Goal: Information Seeking & Learning: Learn about a topic

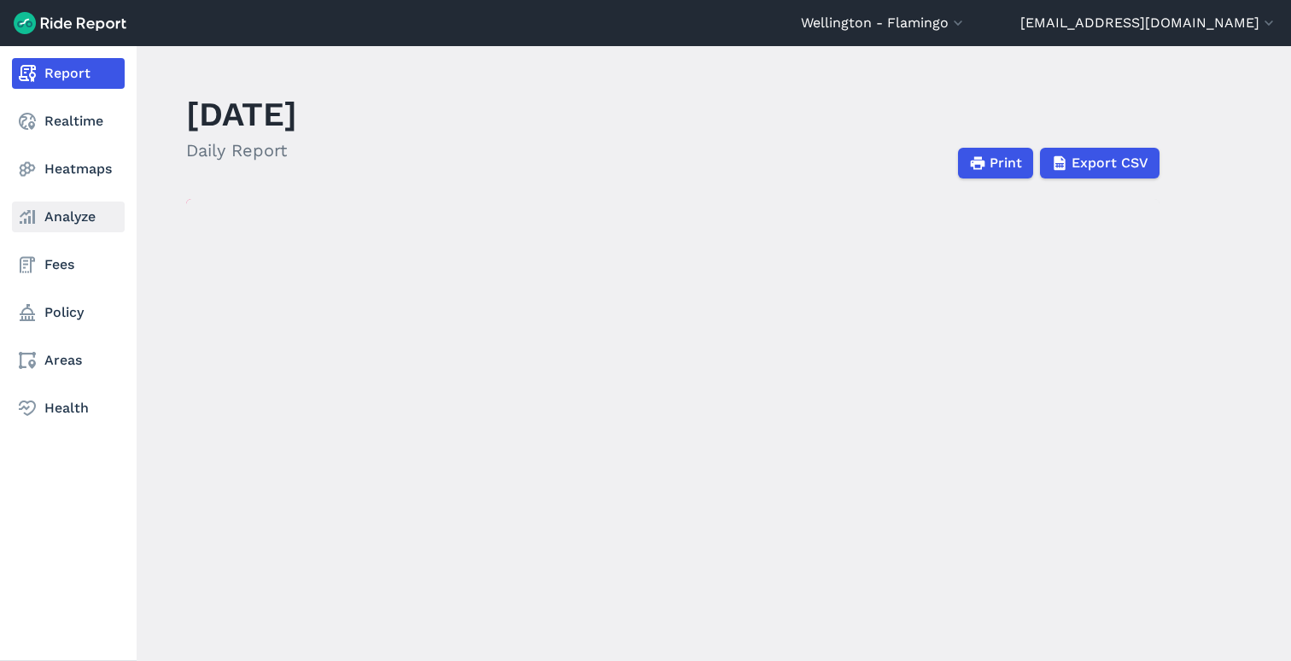
click at [90, 212] on link "Analyze" at bounding box center [68, 216] width 113 height 31
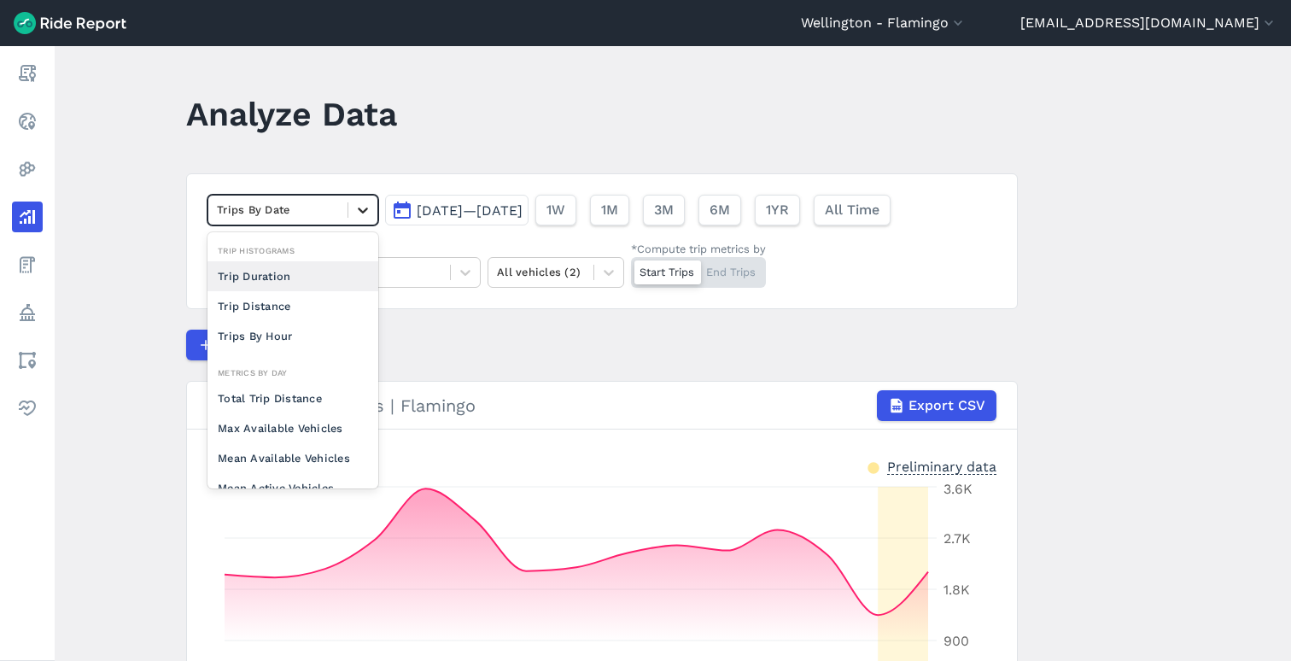
click at [348, 210] on div at bounding box center [362, 210] width 29 height 29
click at [564, 213] on span "1W" at bounding box center [555, 210] width 19 height 20
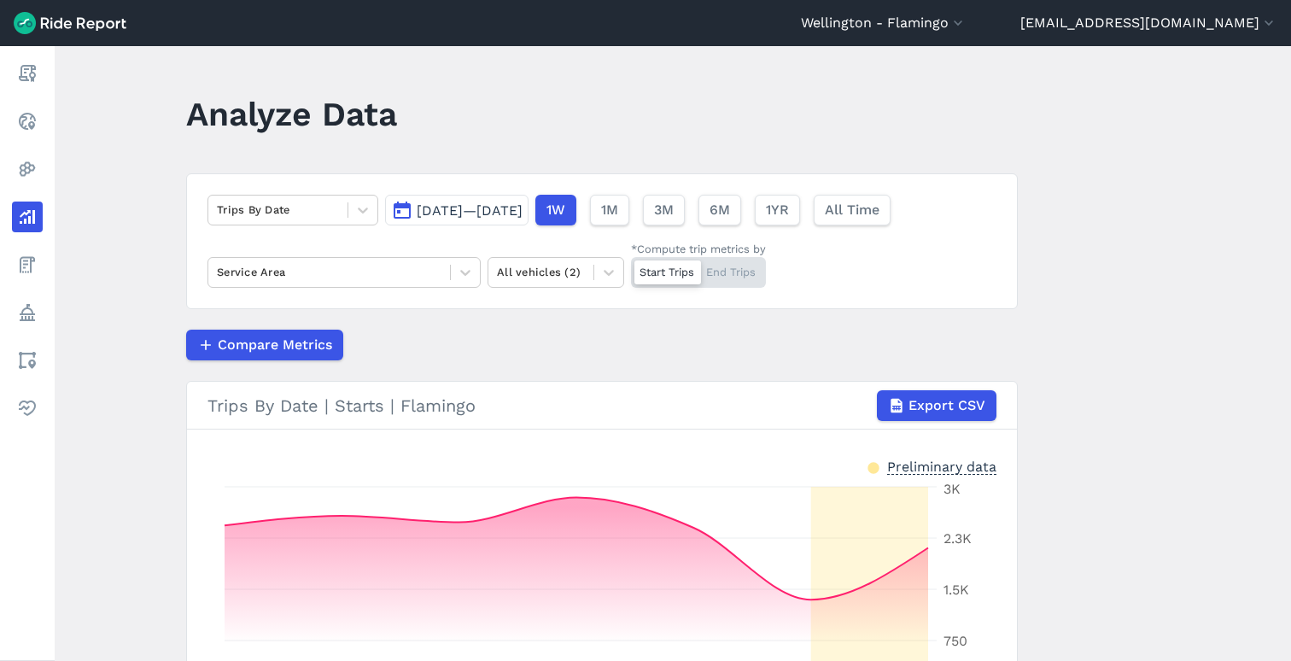
click at [522, 214] on span "[DATE]—[DATE]" at bounding box center [470, 210] width 106 height 16
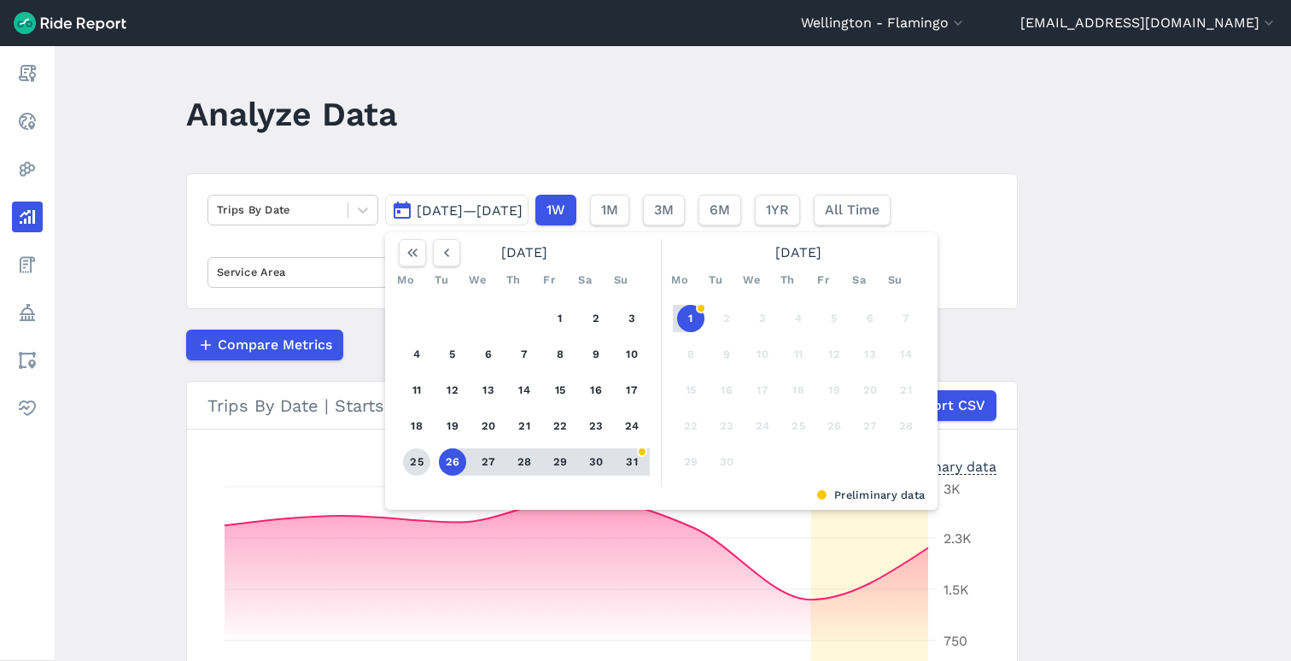
click at [423, 455] on button "25" at bounding box center [416, 461] width 27 height 27
click at [632, 467] on button "31" at bounding box center [631, 461] width 27 height 27
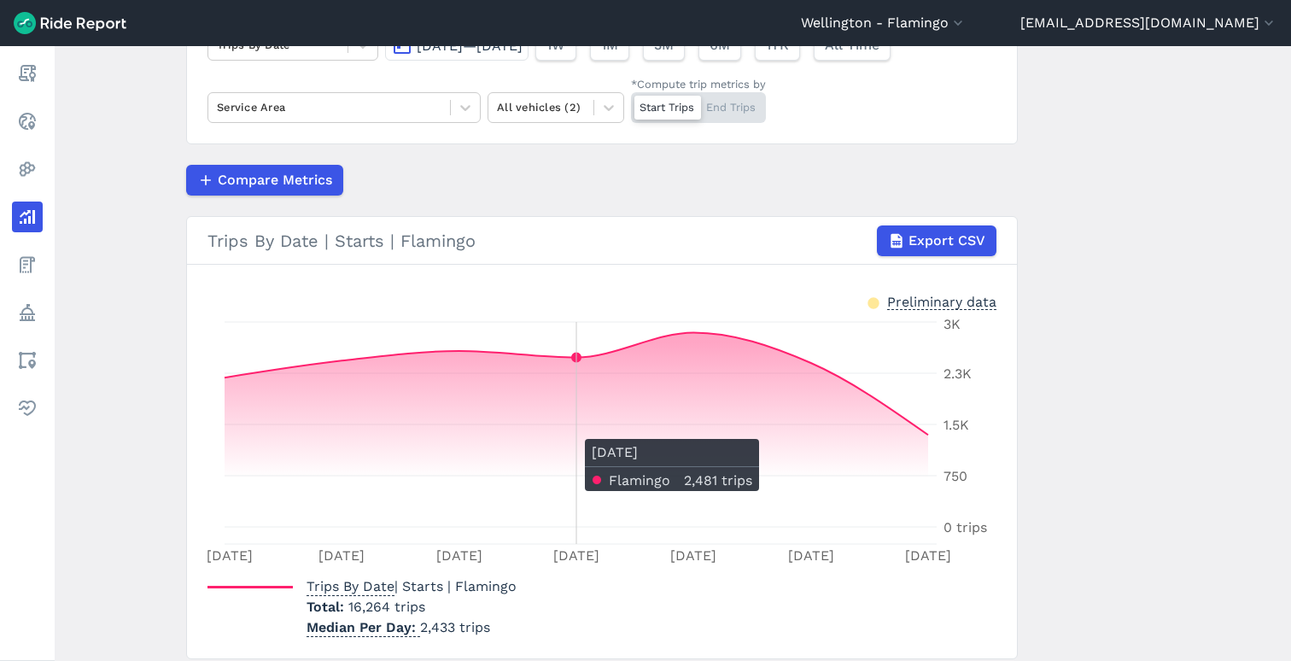
scroll to position [163, 0]
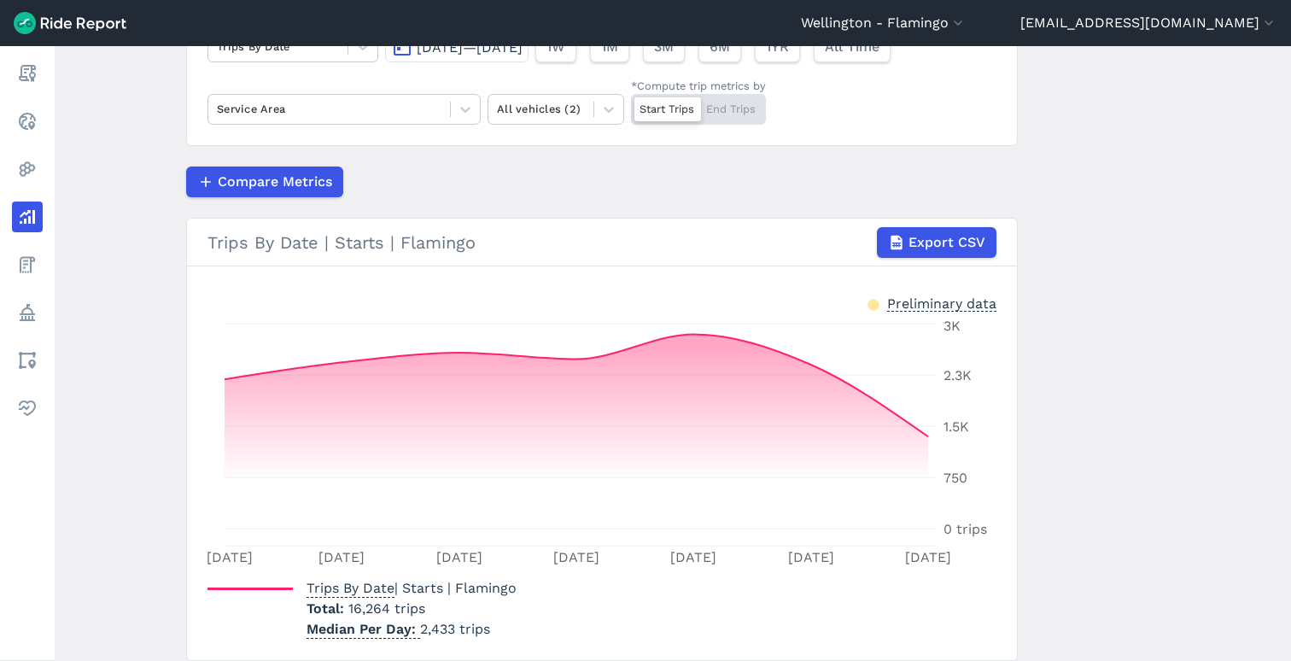
click at [714, 110] on div "Start Trips End Trips" at bounding box center [698, 109] width 135 height 31
click at [631, 105] on input "*Compute trip metrics by Start Trips End Trips" at bounding box center [631, 99] width 0 height 11
click at [675, 108] on div "Start Trips End Trips" at bounding box center [698, 109] width 135 height 31
click at [631, 105] on input "*Compute trip metrics by Start Trips End Trips" at bounding box center [631, 99] width 0 height 11
click at [751, 96] on div "Start Trips End Trips" at bounding box center [698, 109] width 135 height 31
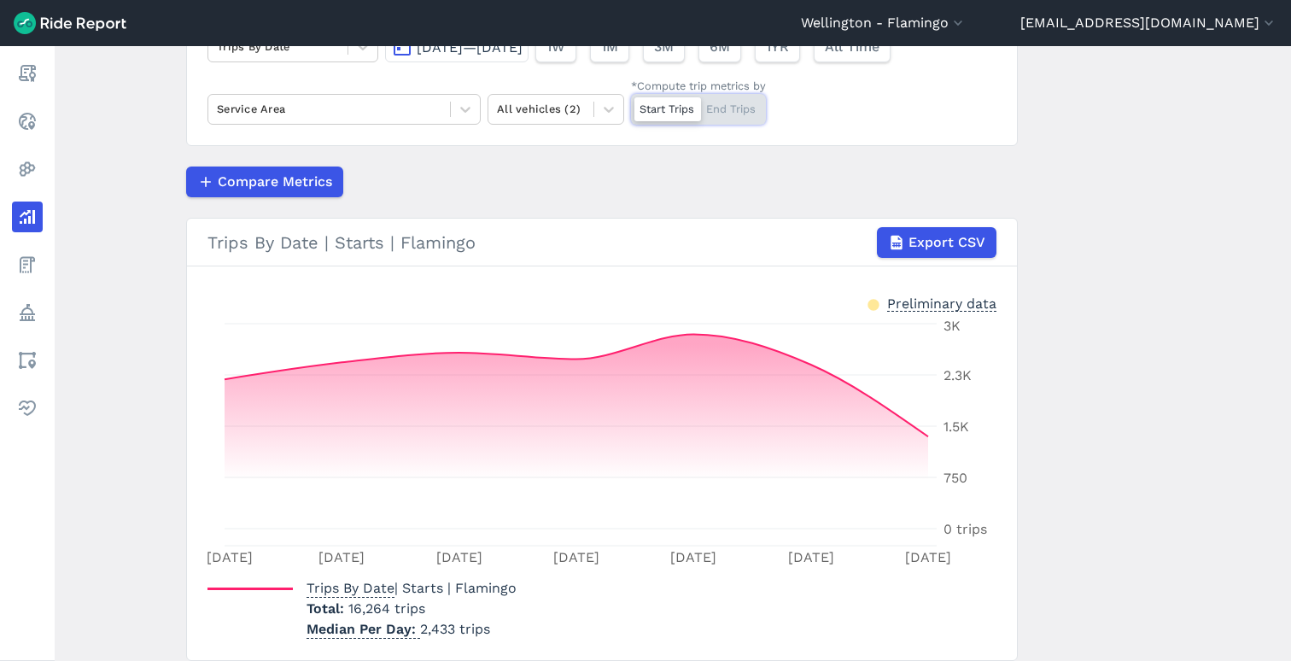
click at [631, 96] on input "*Compute trip metrics by Start Trips End Trips" at bounding box center [631, 99] width 0 height 11
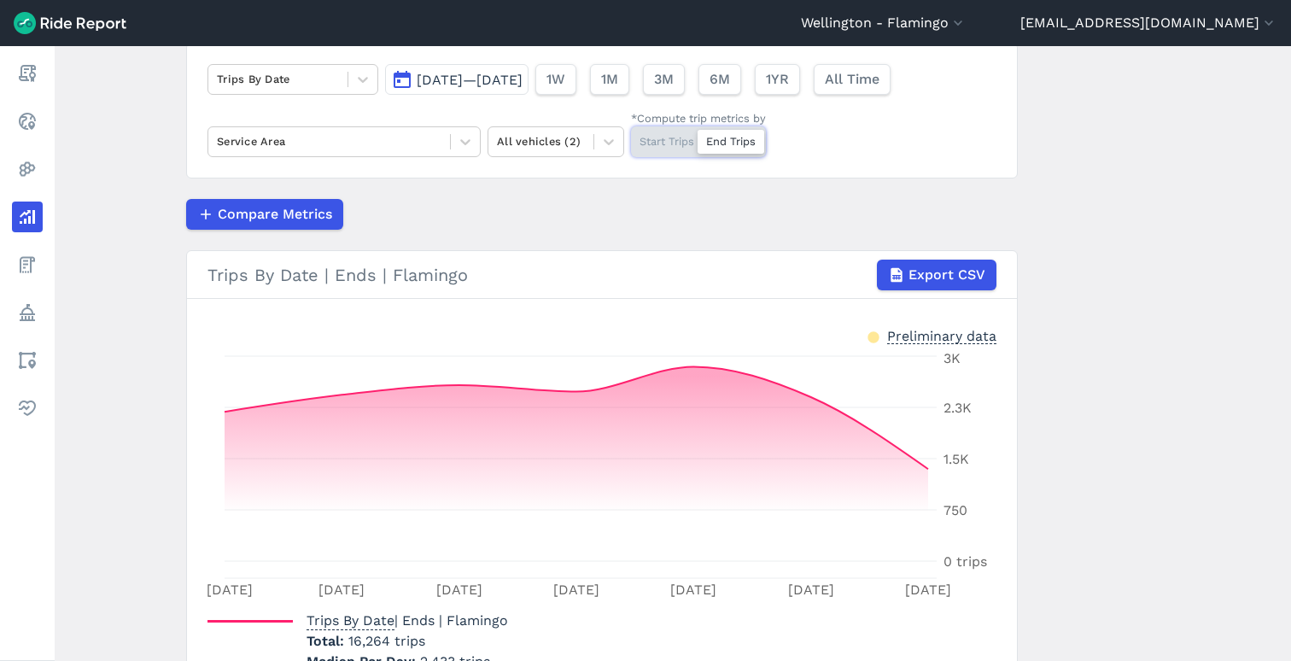
scroll to position [140, 0]
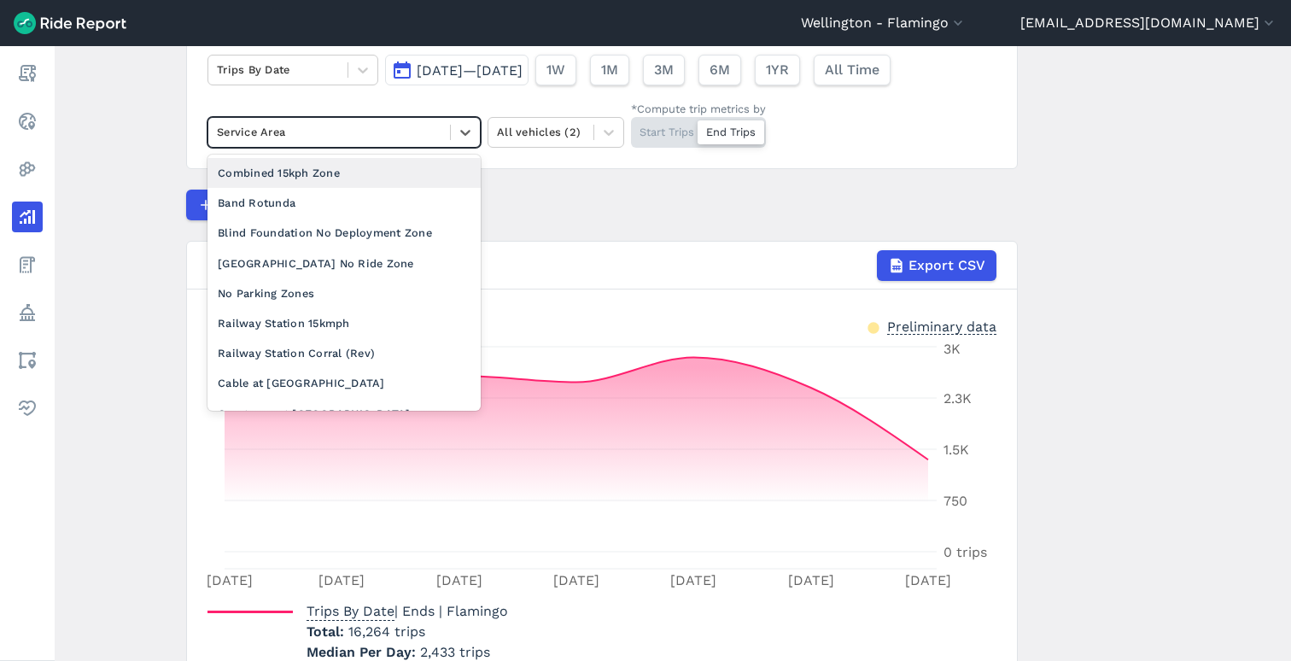
click at [441, 138] on div "Service Area" at bounding box center [329, 132] width 242 height 26
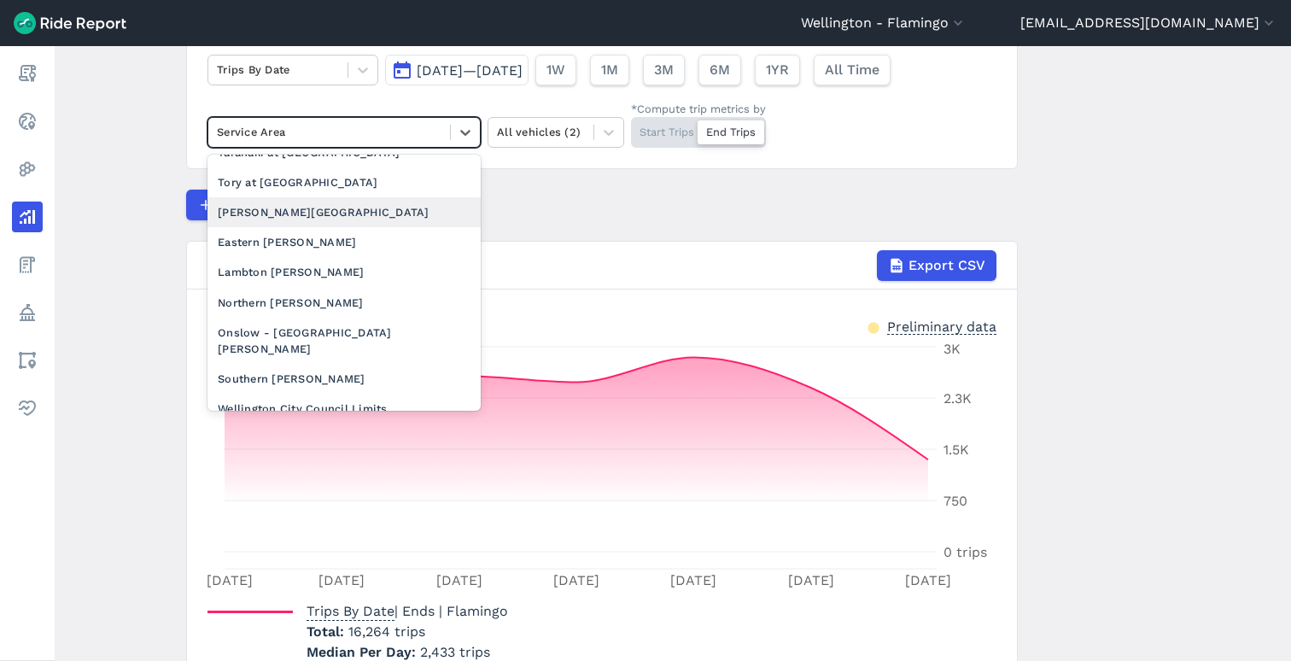
scroll to position [0, 0]
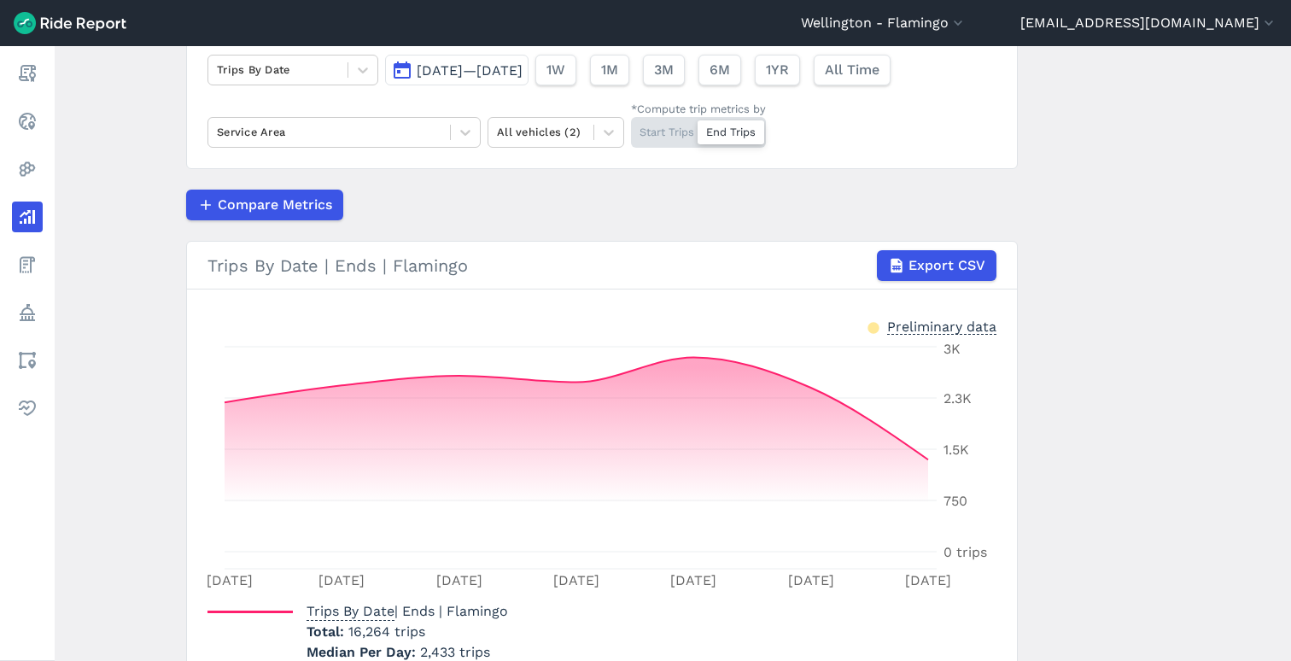
click at [595, 204] on div "Compare Metrics" at bounding box center [602, 205] width 832 height 31
